Goal: Task Accomplishment & Management: Use online tool/utility

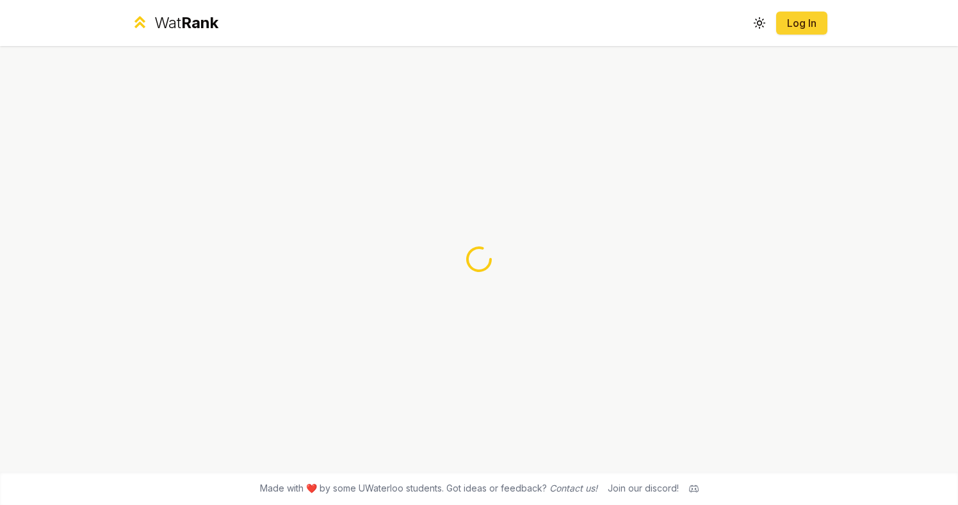
click at [788, 29] on link "Log In" at bounding box center [802, 22] width 31 height 15
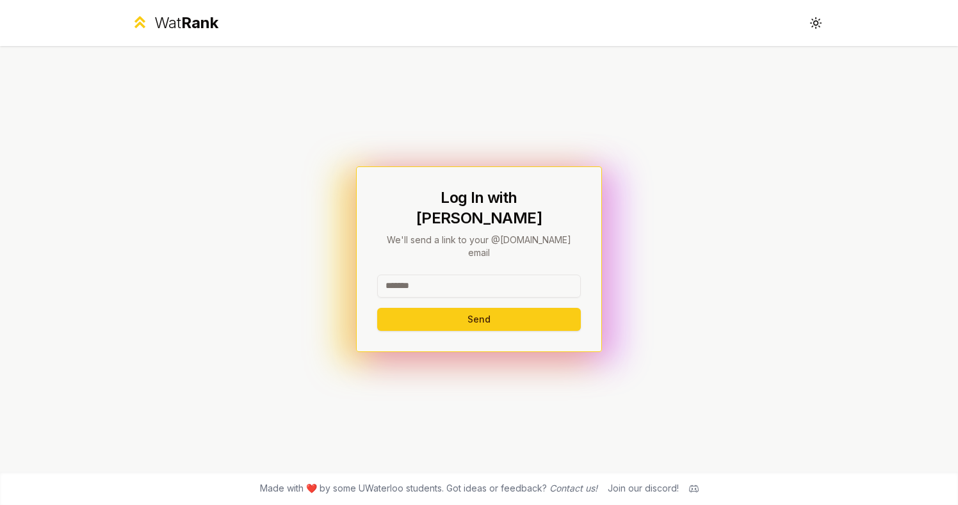
click at [459, 275] on input at bounding box center [479, 286] width 204 height 23
type input "*******"
click at [486, 308] on button "Send" at bounding box center [479, 319] width 204 height 23
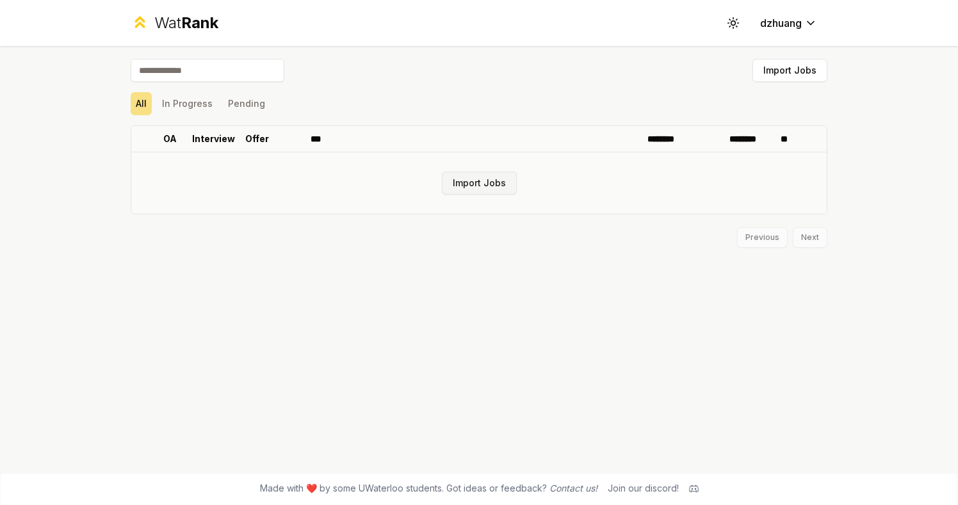
click at [484, 178] on button "Import Jobs" at bounding box center [479, 183] width 75 height 23
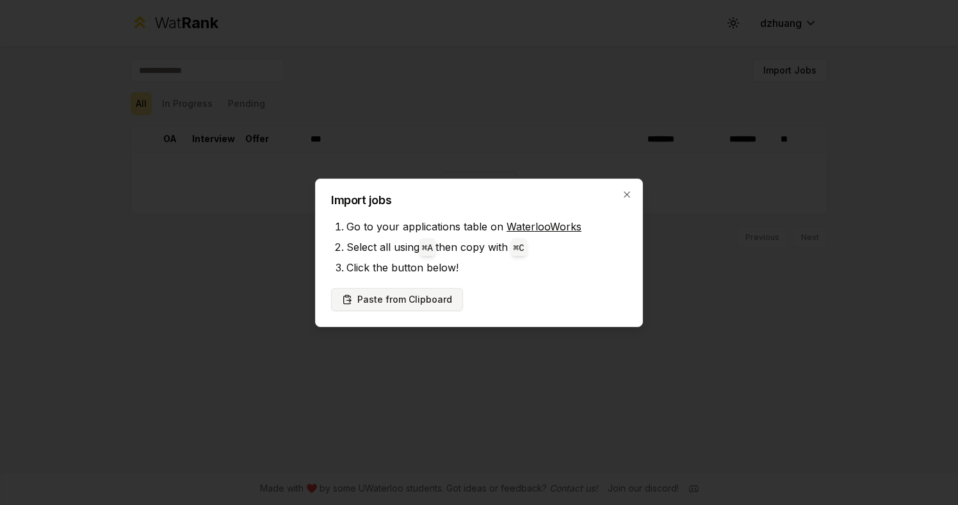
click at [418, 303] on button "Paste from Clipboard" at bounding box center [397, 299] width 132 height 23
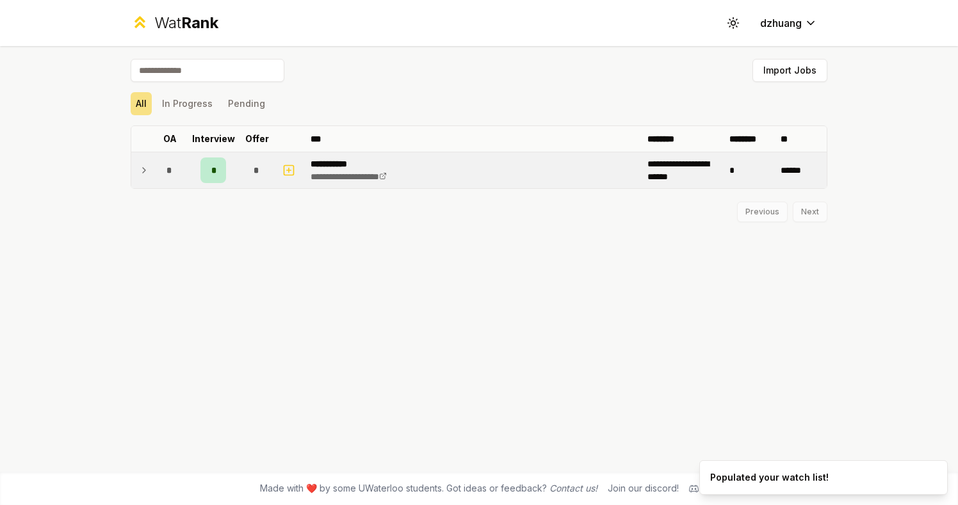
click at [156, 185] on td "*" at bounding box center [170, 170] width 36 height 36
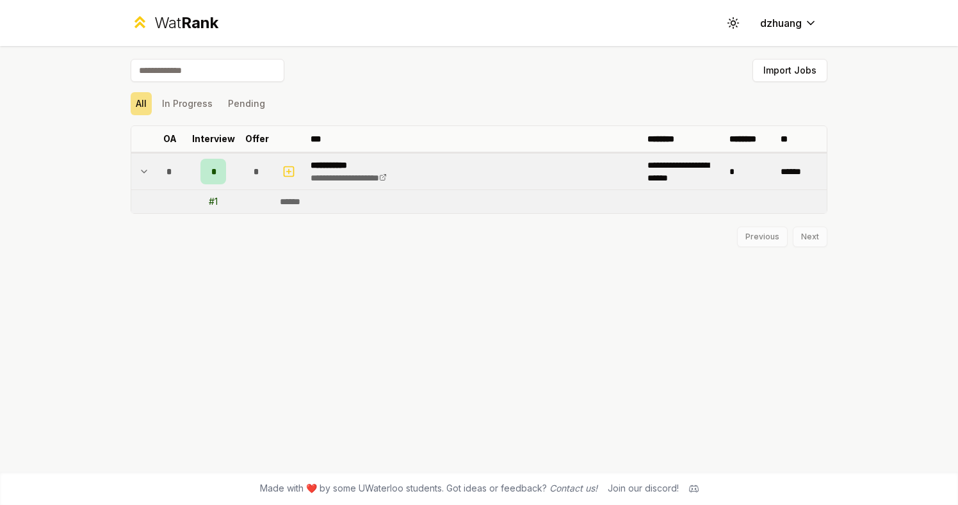
click at [156, 185] on td "*" at bounding box center [170, 172] width 36 height 36
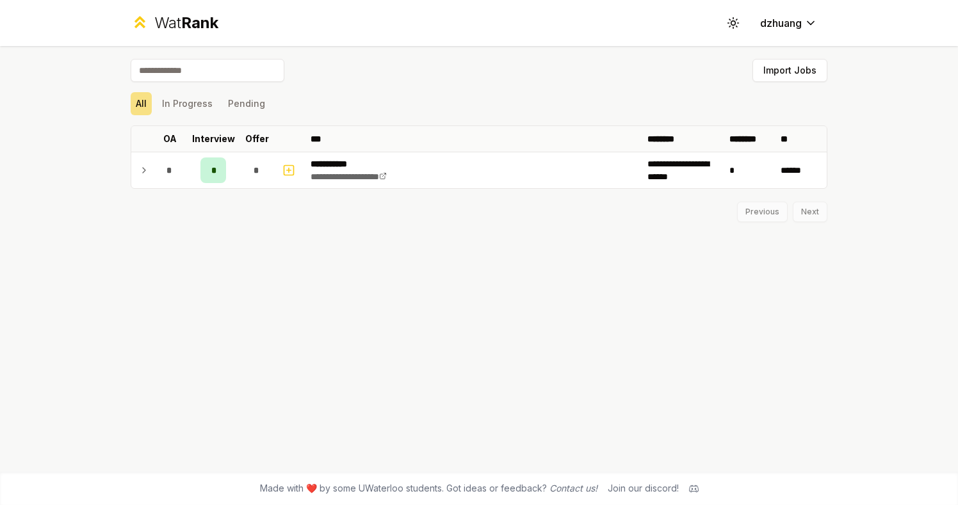
click at [202, 30] on span "Rank" at bounding box center [199, 22] width 37 height 19
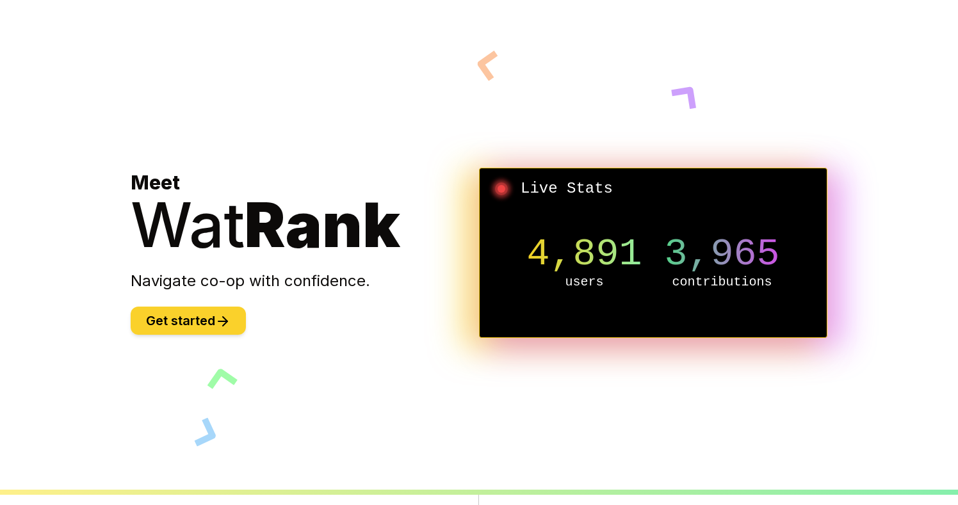
click at [218, 322] on button "Get started" at bounding box center [188, 321] width 115 height 28
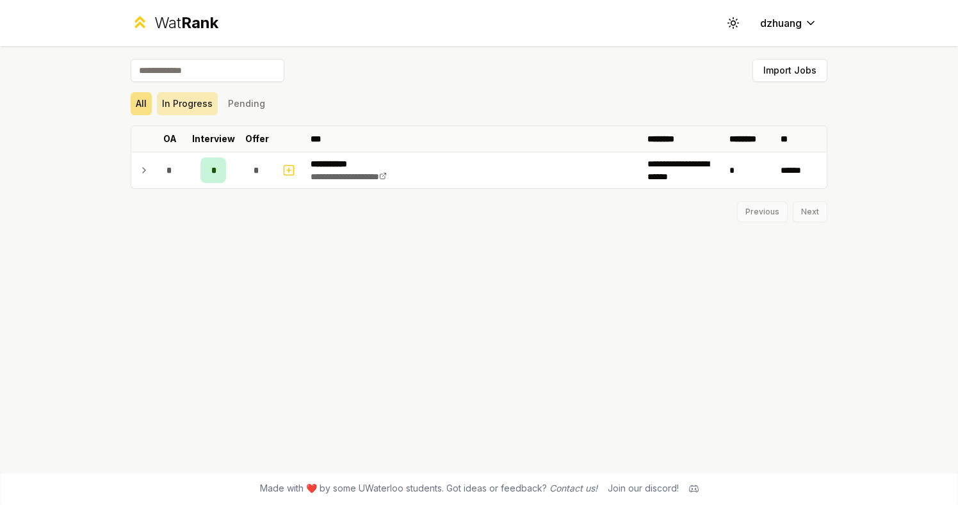
click at [192, 113] on button "In Progress" at bounding box center [187, 103] width 61 height 23
click at [227, 113] on button "Pending" at bounding box center [246, 103] width 47 height 23
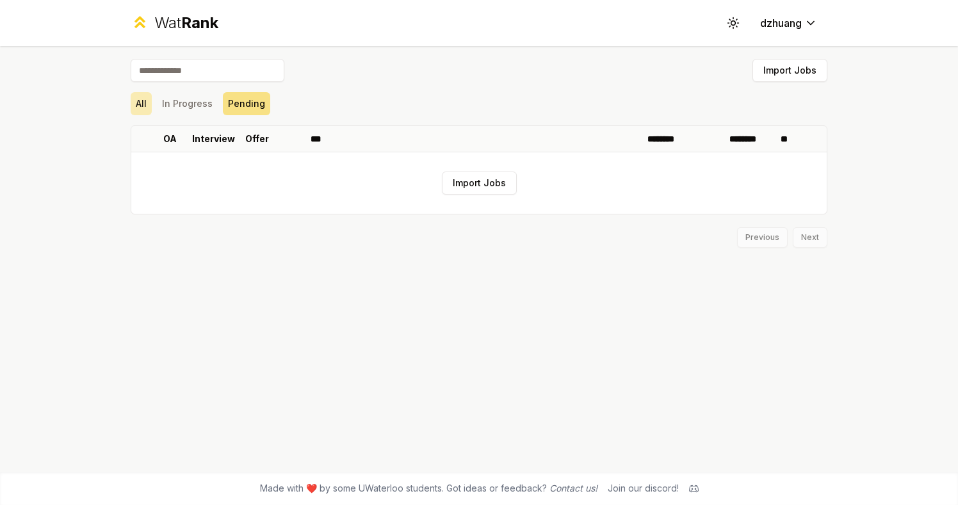
click at [135, 110] on button "All" at bounding box center [141, 103] width 21 height 23
